Goal: Information Seeking & Learning: Learn about a topic

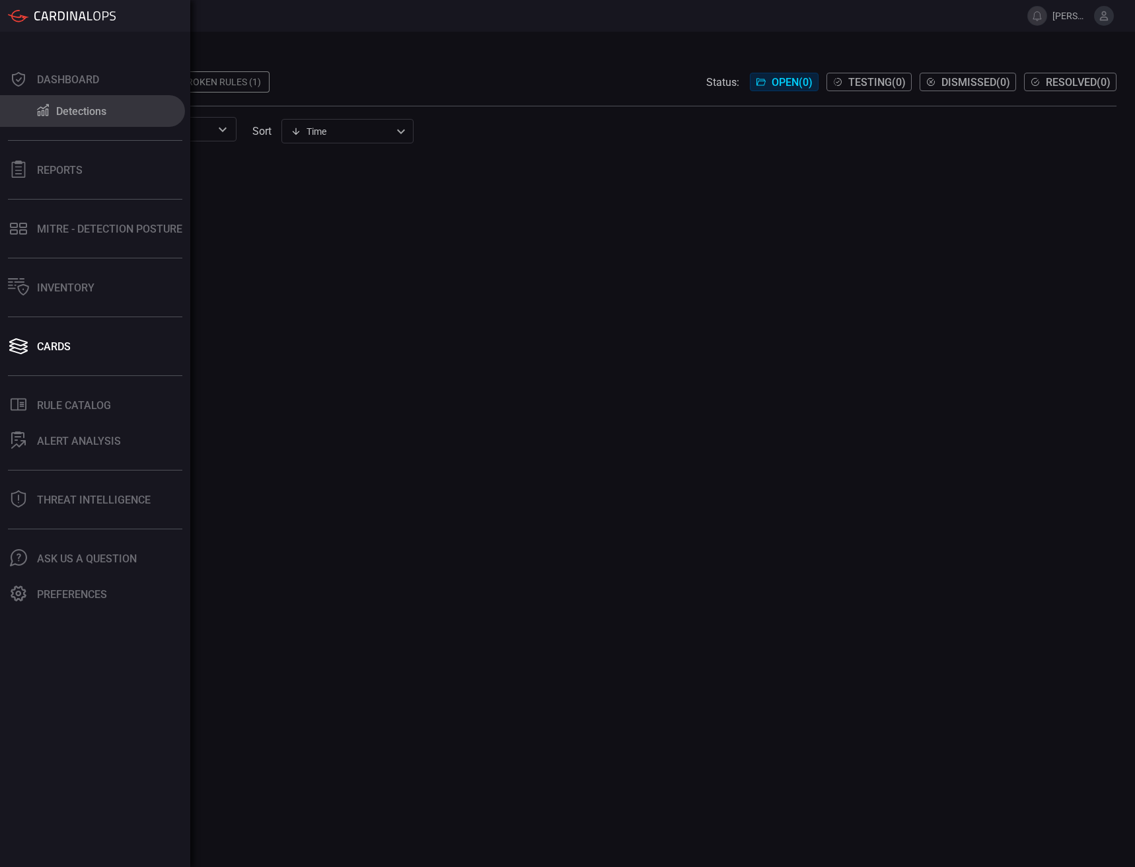
click at [53, 109] on button "Detections" at bounding box center [92, 111] width 185 height 32
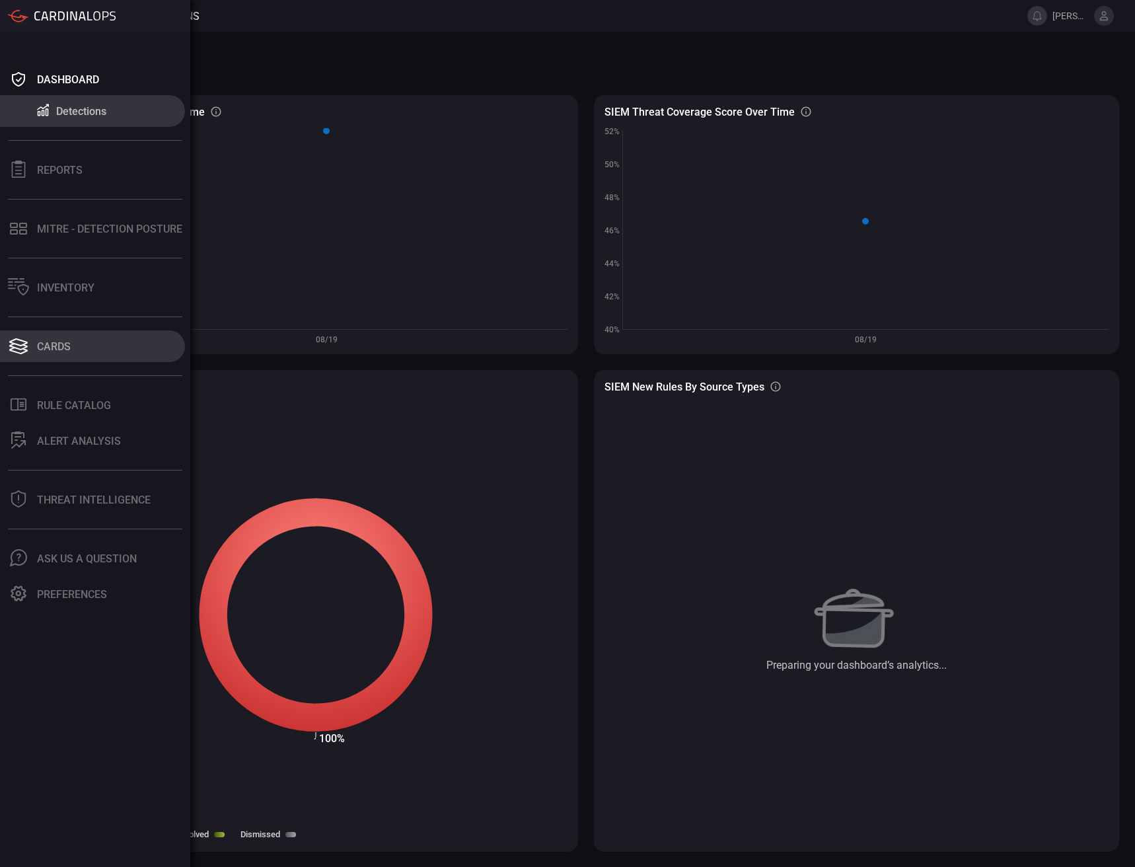
click at [67, 348] on div "Cards" at bounding box center [54, 346] width 34 height 13
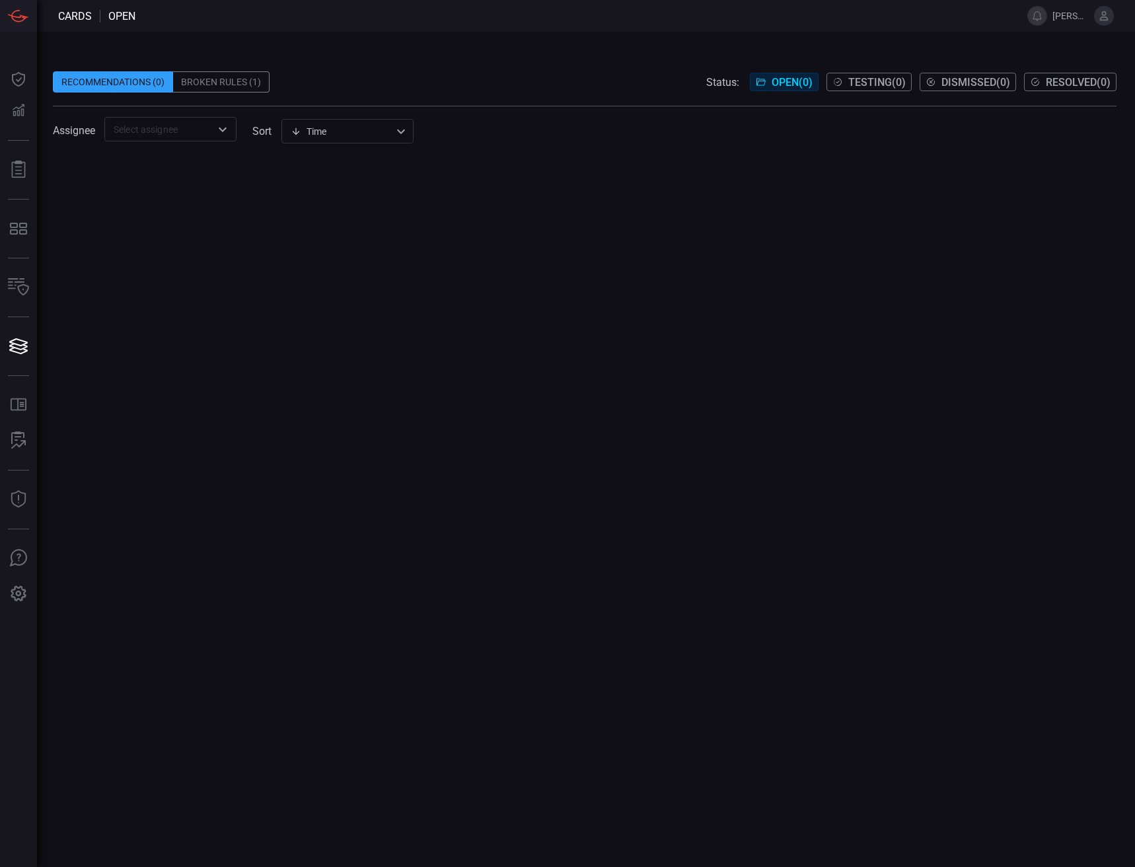
click at [226, 83] on div "Broken Rules (1)" at bounding box center [221, 81] width 96 height 21
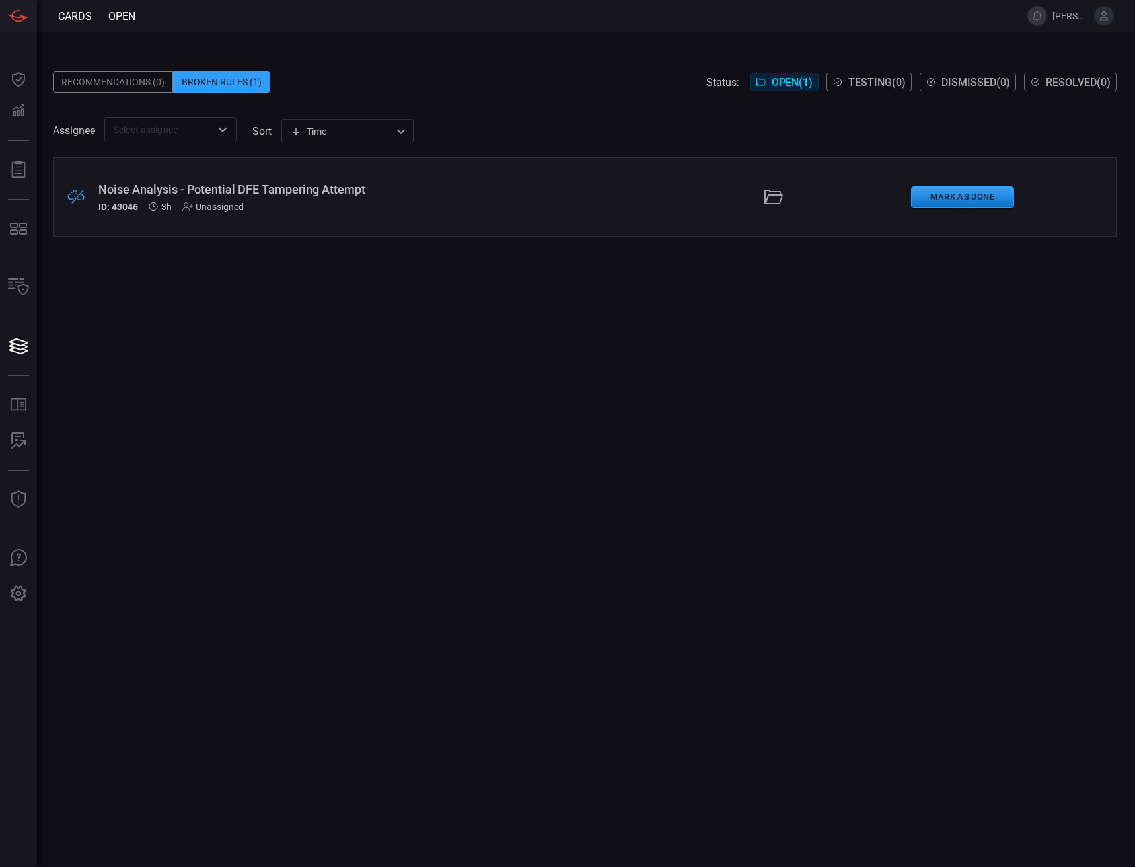
click at [317, 190] on div "Noise Analysis - Potential DFE Tampering Attempt" at bounding box center [270, 189] width 344 height 14
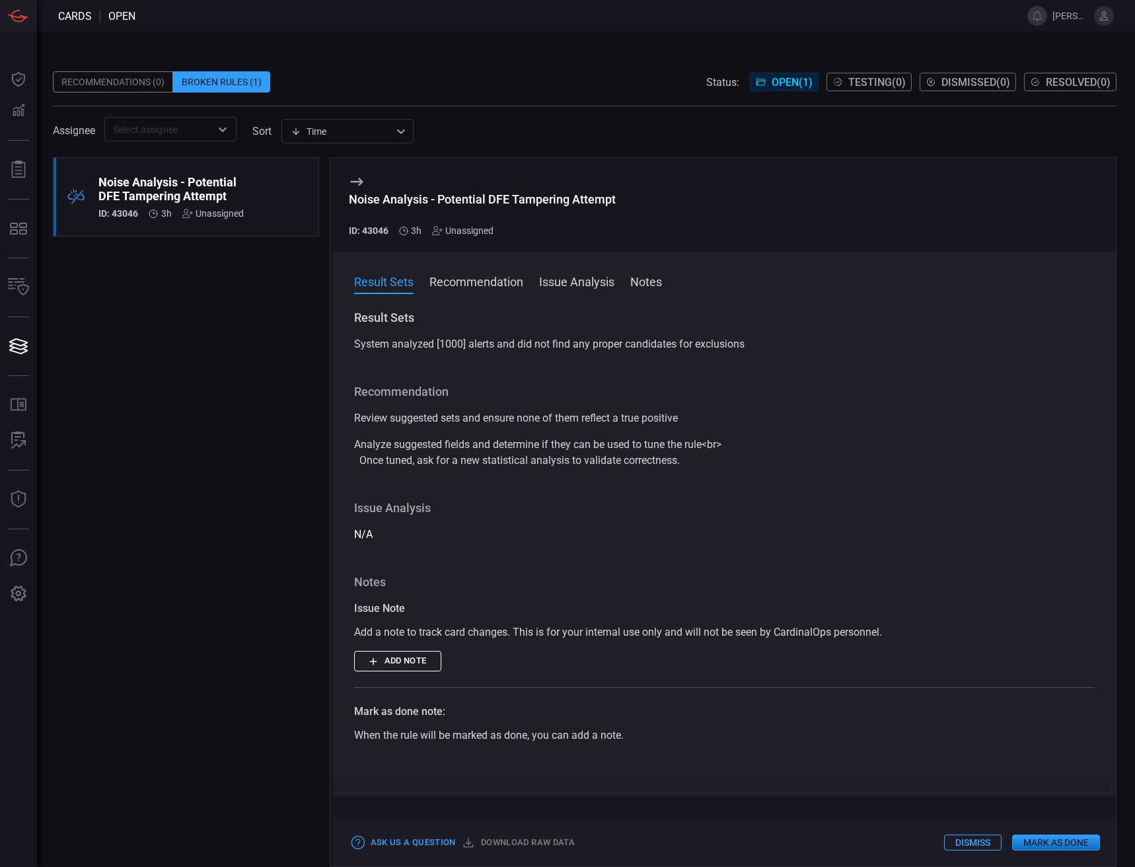
click at [480, 285] on button "Recommendation" at bounding box center [477, 281] width 94 height 16
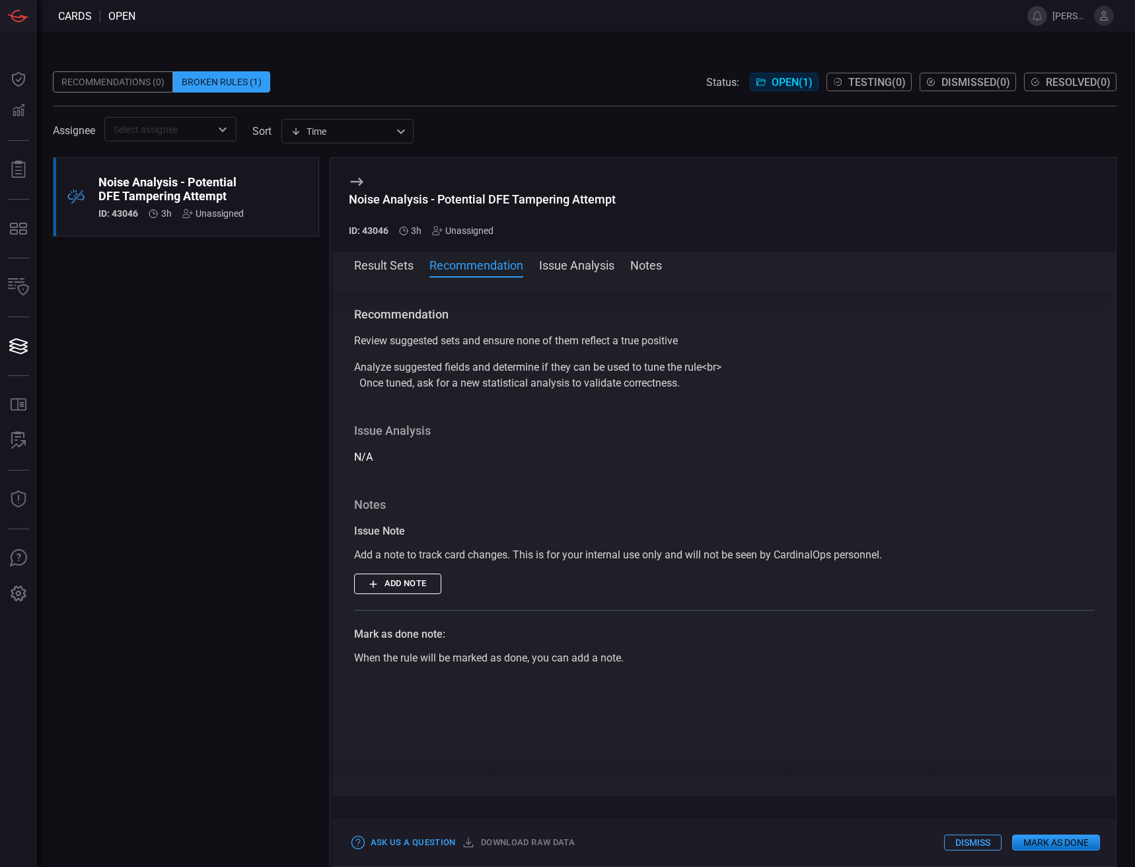
click at [564, 261] on button "Issue Analysis" at bounding box center [576, 264] width 75 height 16
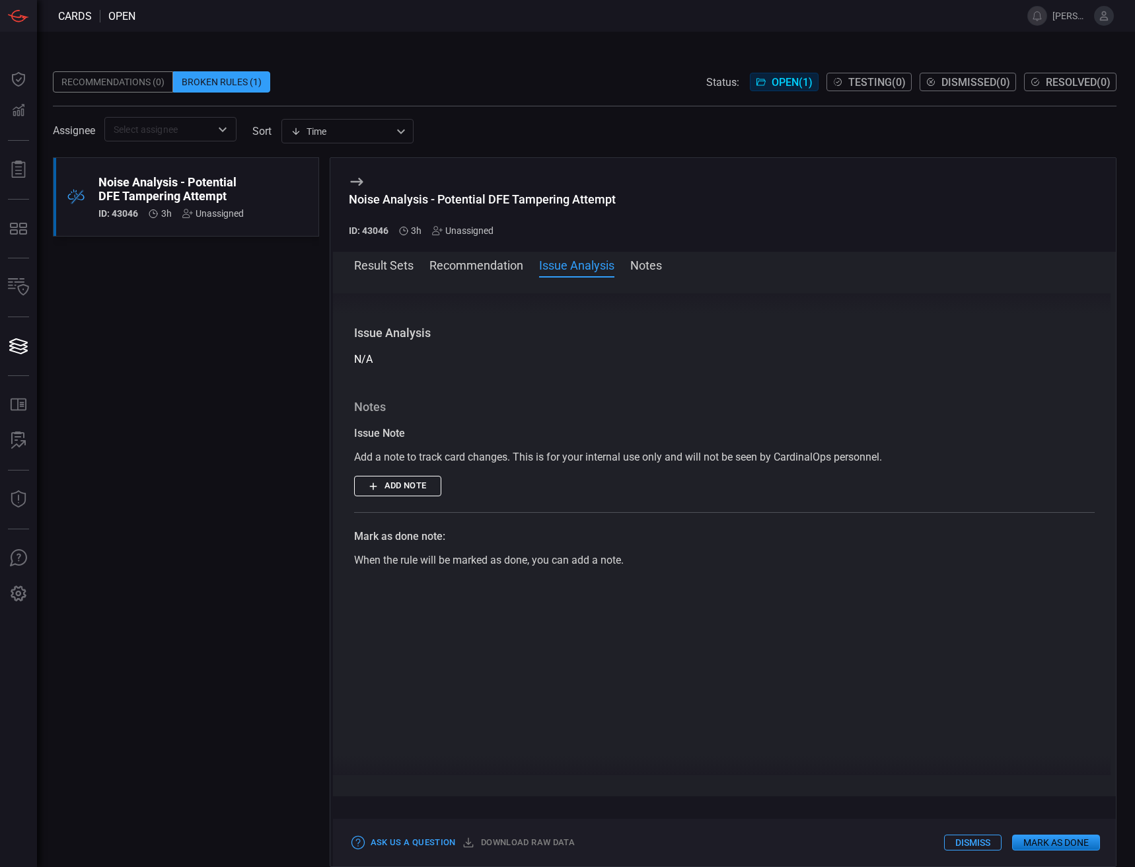
scroll to position [177, 0]
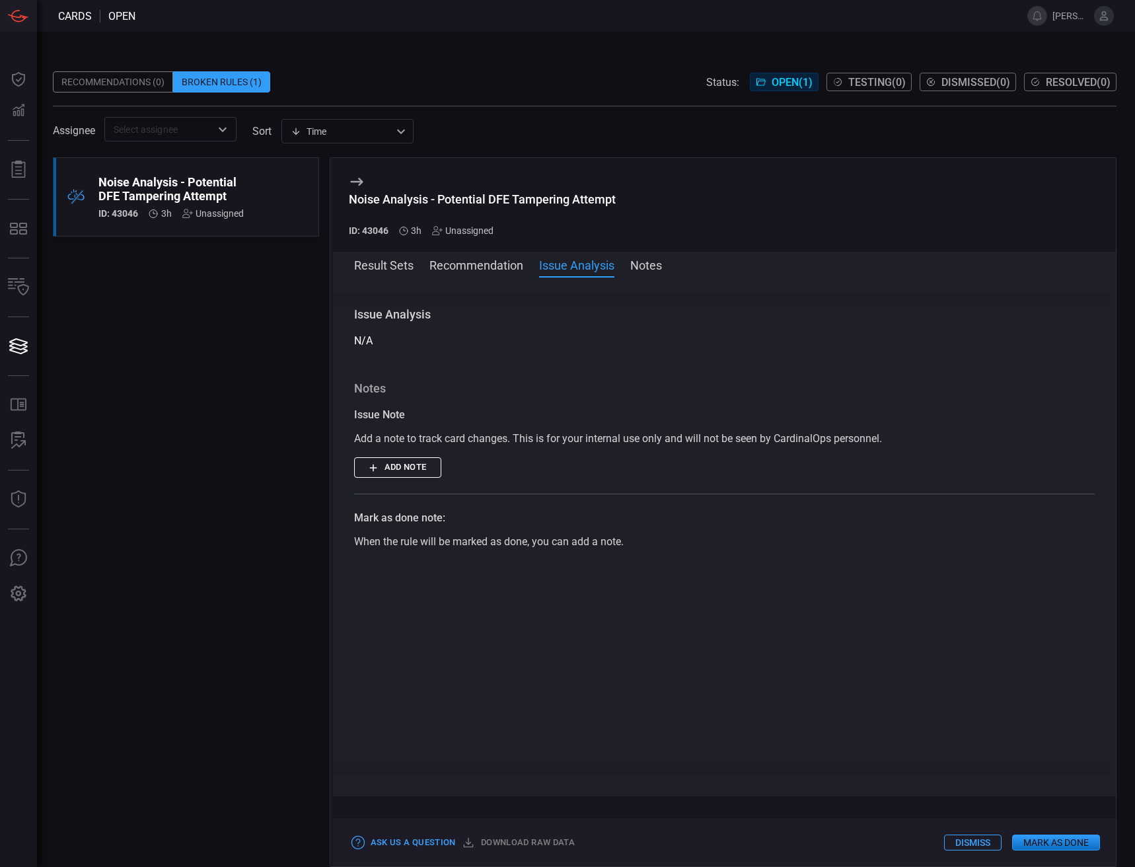
click at [638, 266] on button "Notes" at bounding box center [646, 264] width 32 height 16
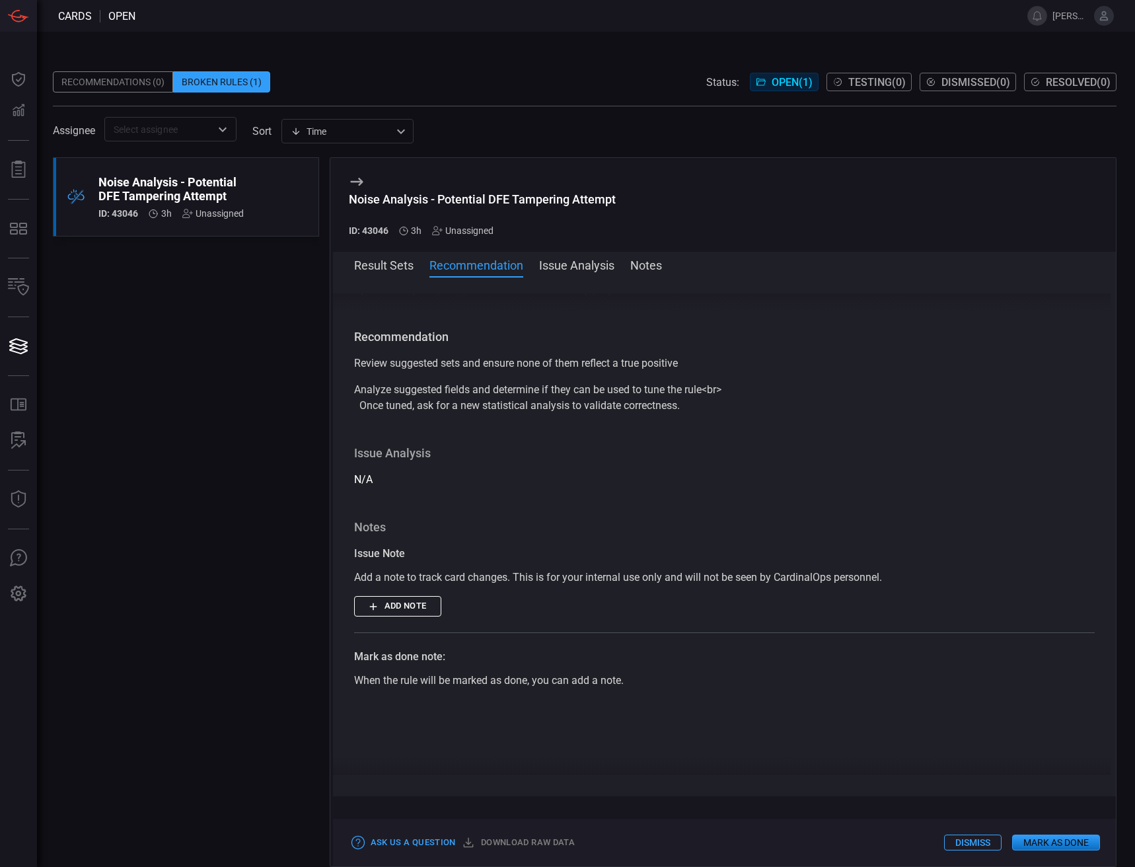
scroll to position [0, 0]
